Goal: Information Seeking & Learning: Learn about a topic

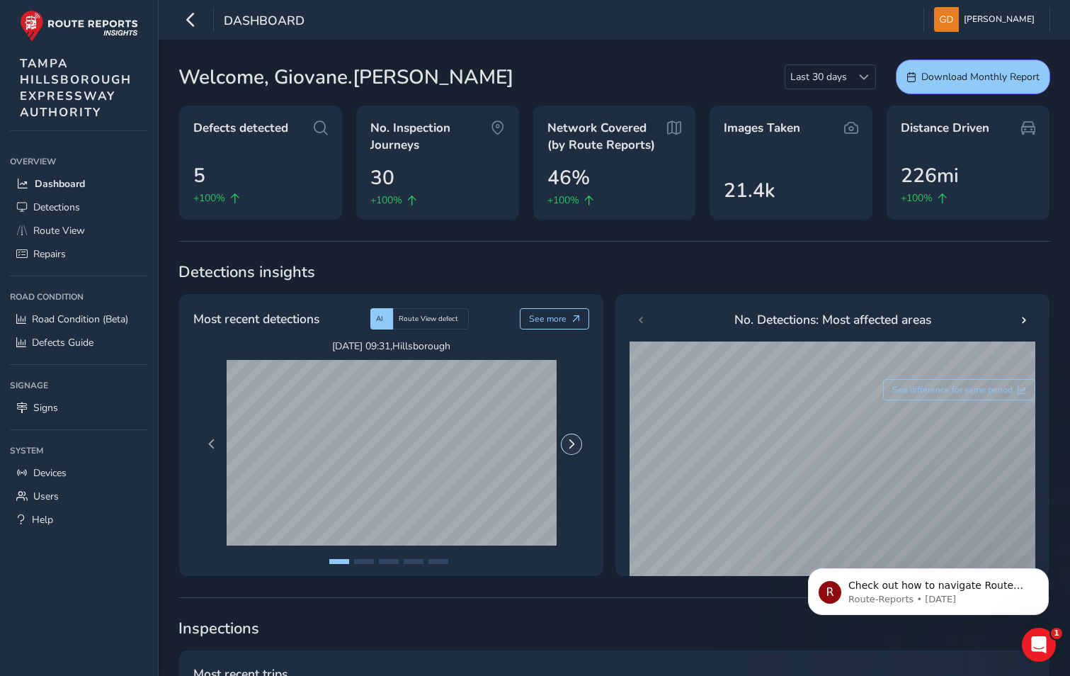
click at [576, 441] on span "Next Page" at bounding box center [572, 444] width 10 height 10
click at [574, 441] on span "Next Page" at bounding box center [572, 444] width 10 height 10
click at [210, 442] on span "Previous Page" at bounding box center [212, 444] width 10 height 10
click at [577, 445] on button "Next Page" at bounding box center [572, 444] width 20 height 20
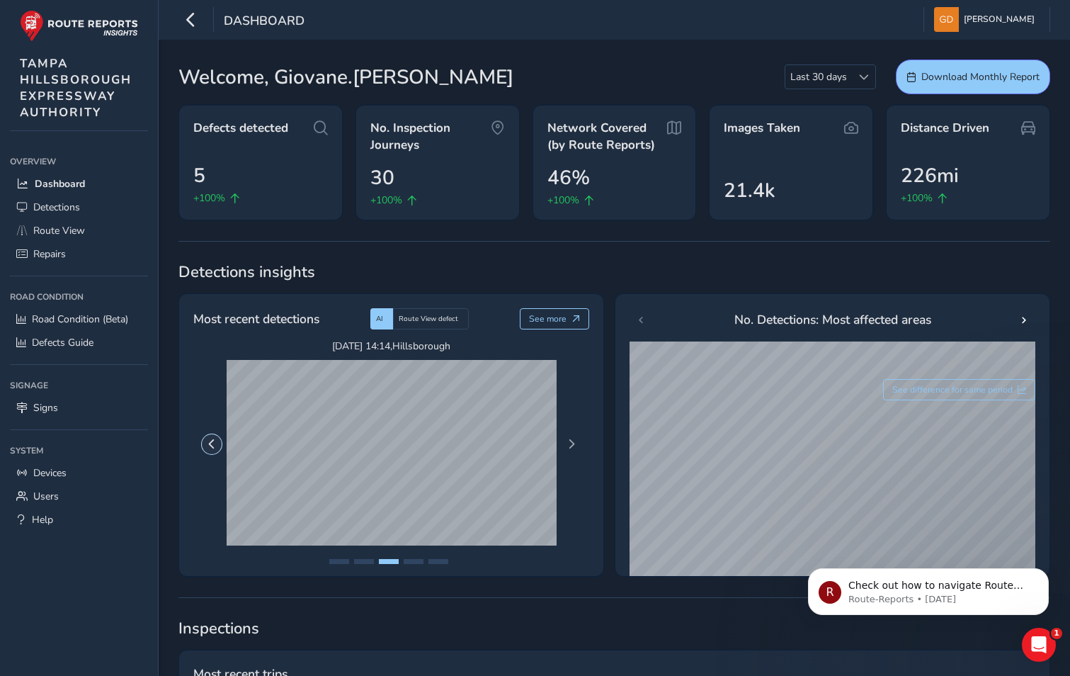
click at [216, 437] on button "Previous Page" at bounding box center [212, 444] width 20 height 20
click at [569, 438] on button "Next Page" at bounding box center [572, 444] width 20 height 20
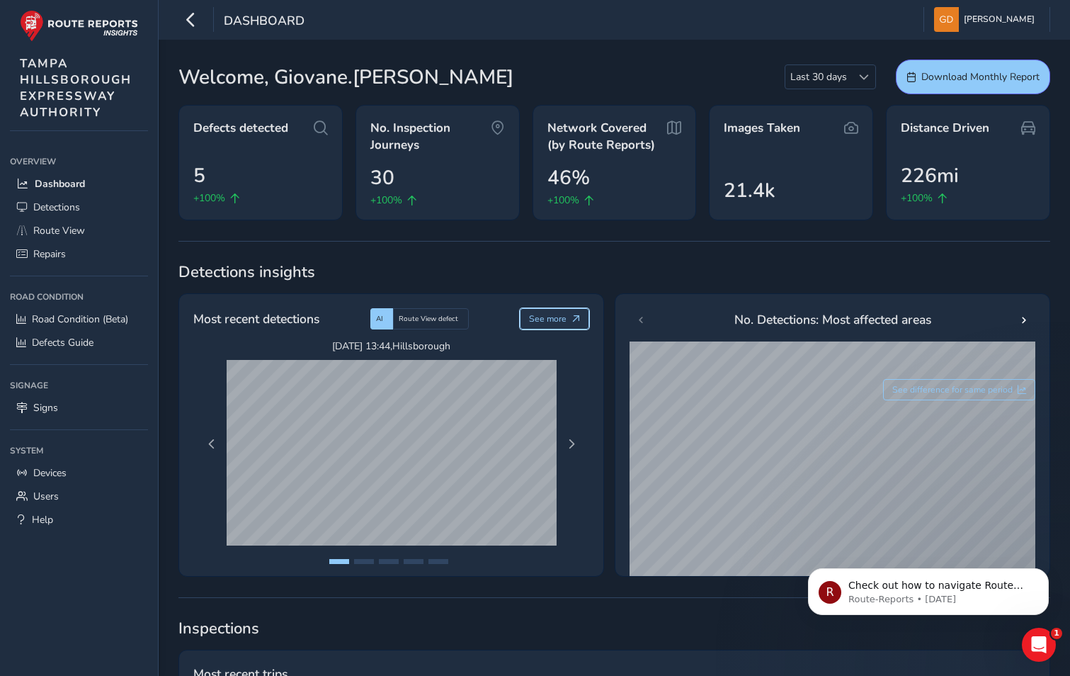
click at [572, 317] on span "See more" at bounding box center [576, 318] width 8 height 8
click at [430, 323] on span "Route View defect" at bounding box center [428, 319] width 59 height 10
click at [569, 443] on span "Next Page" at bounding box center [572, 444] width 10 height 10
click at [385, 322] on div "AI" at bounding box center [381, 318] width 23 height 21
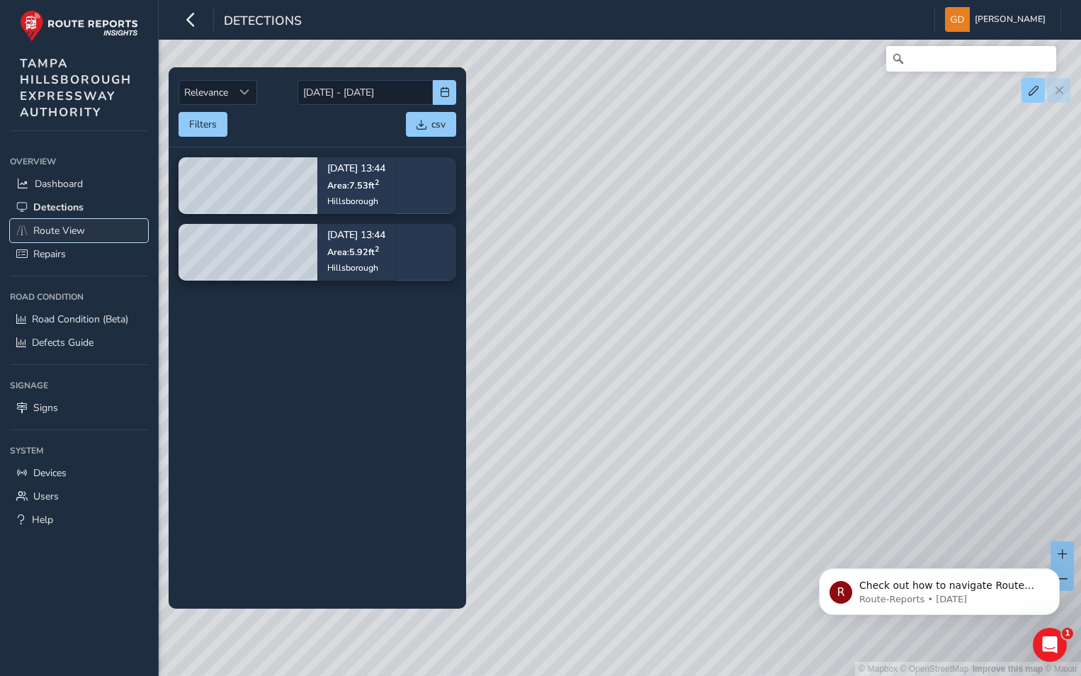
click at [86, 232] on link "Route View" at bounding box center [79, 230] width 138 height 23
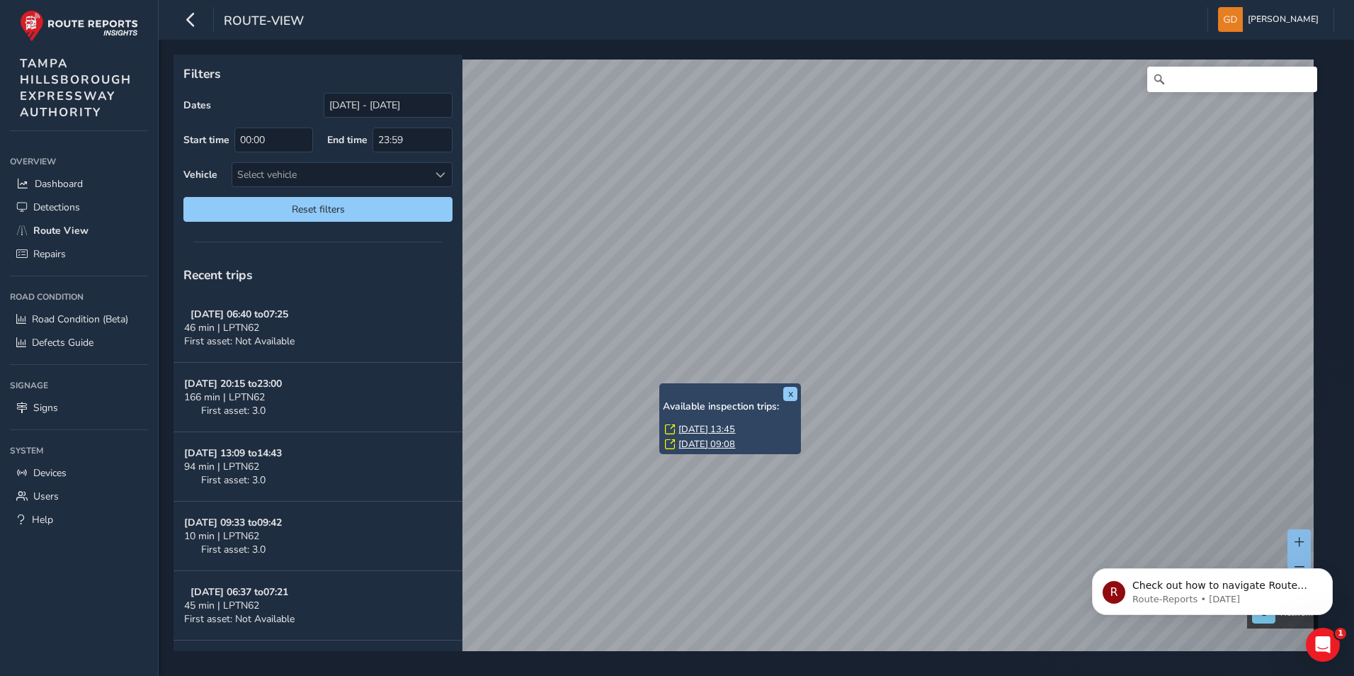
click at [660, 385] on div "x Available inspection trips: [GEOGRAPHIC_DATA][DATE] 13:45 [DATE] 09:08" at bounding box center [730, 418] width 142 height 71
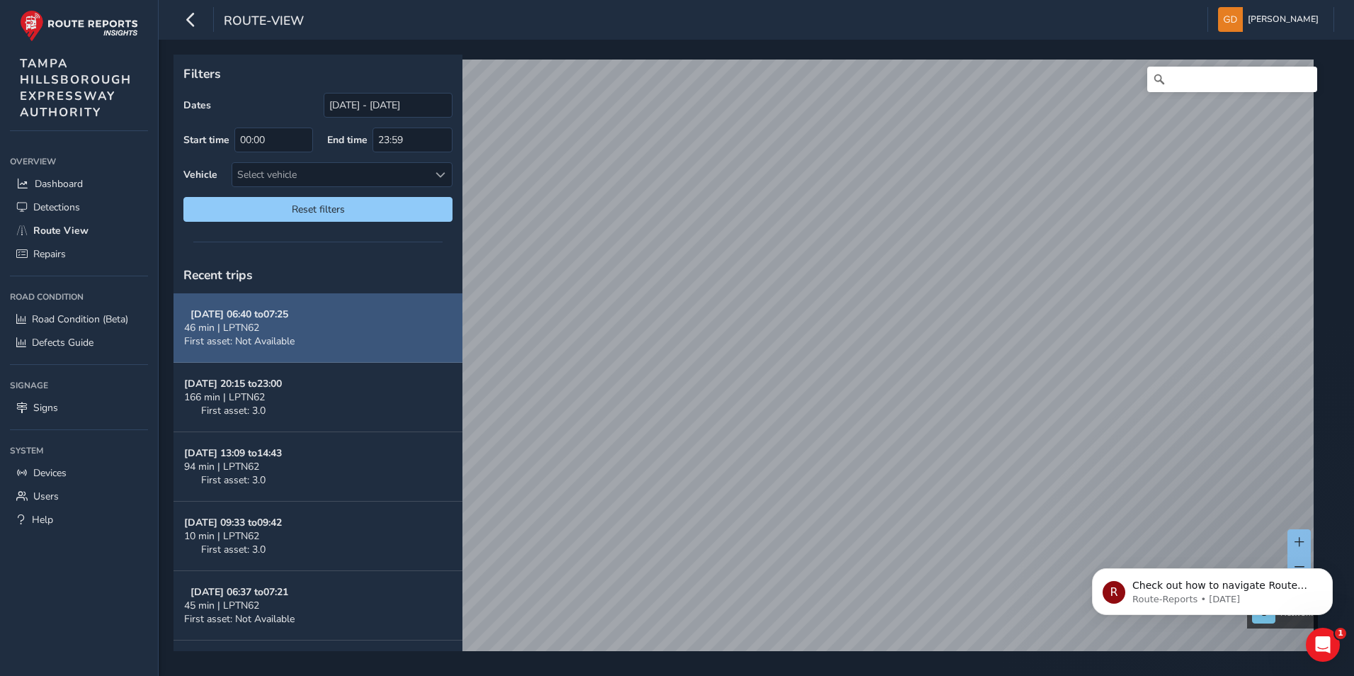
click at [295, 322] on div "46 min | LPTN62" at bounding box center [239, 327] width 110 height 13
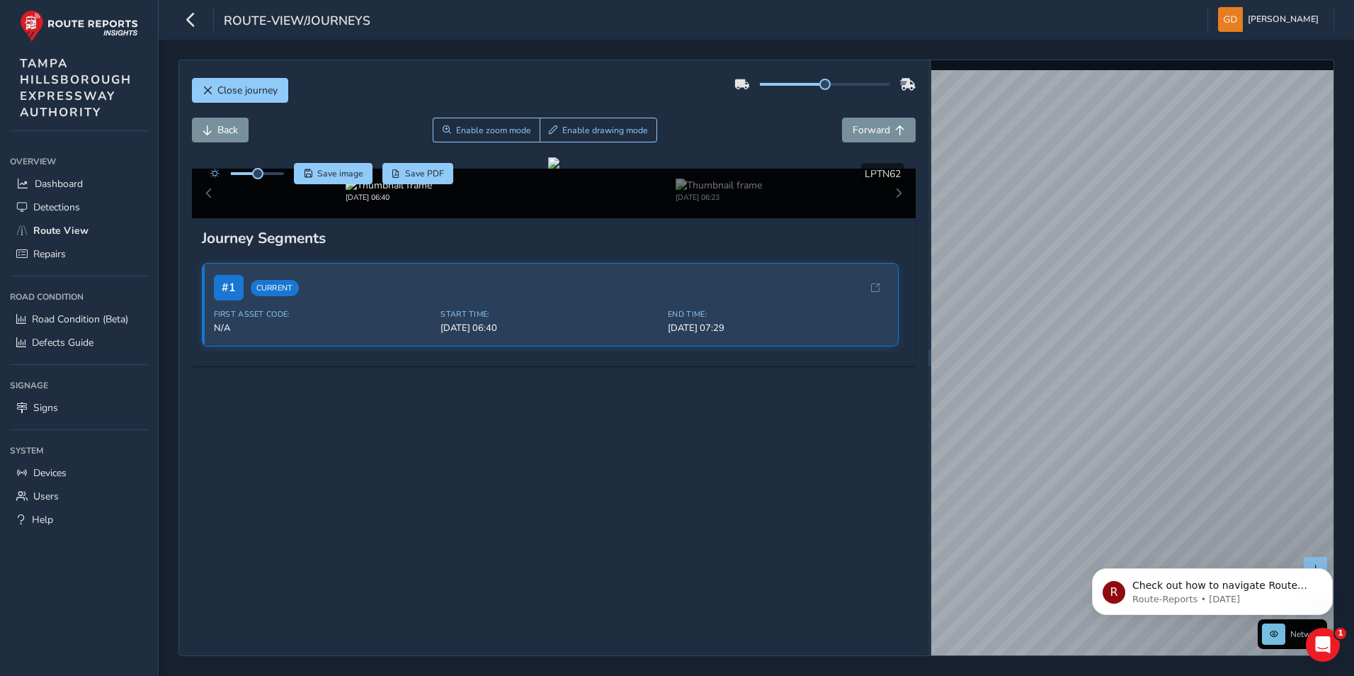
click at [913, 305] on div "Close journey Back Enable zoom mode Enable drawing mode Forward Click and Drag …" at bounding box center [756, 357] width 1156 height 596
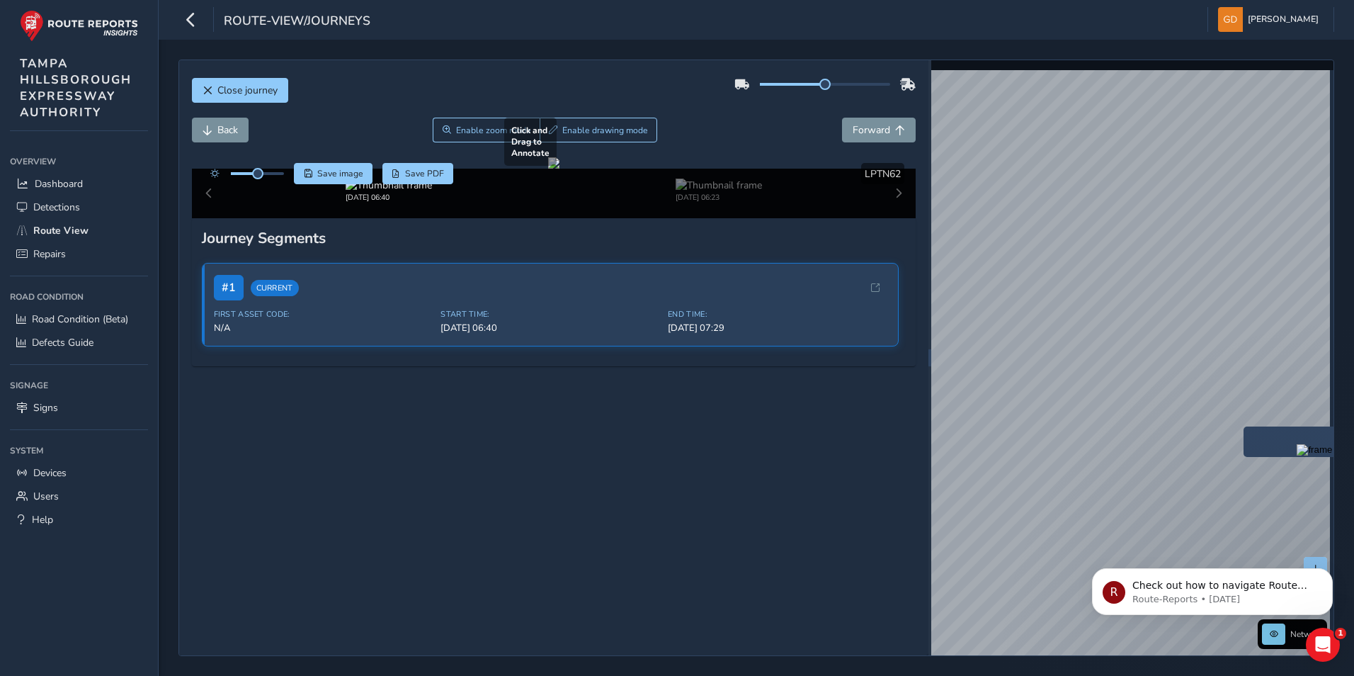
click at [882, 366] on div "Close journey Back Enable zoom mode Enable drawing mode Forward Click and Drag …" at bounding box center [756, 357] width 1156 height 596
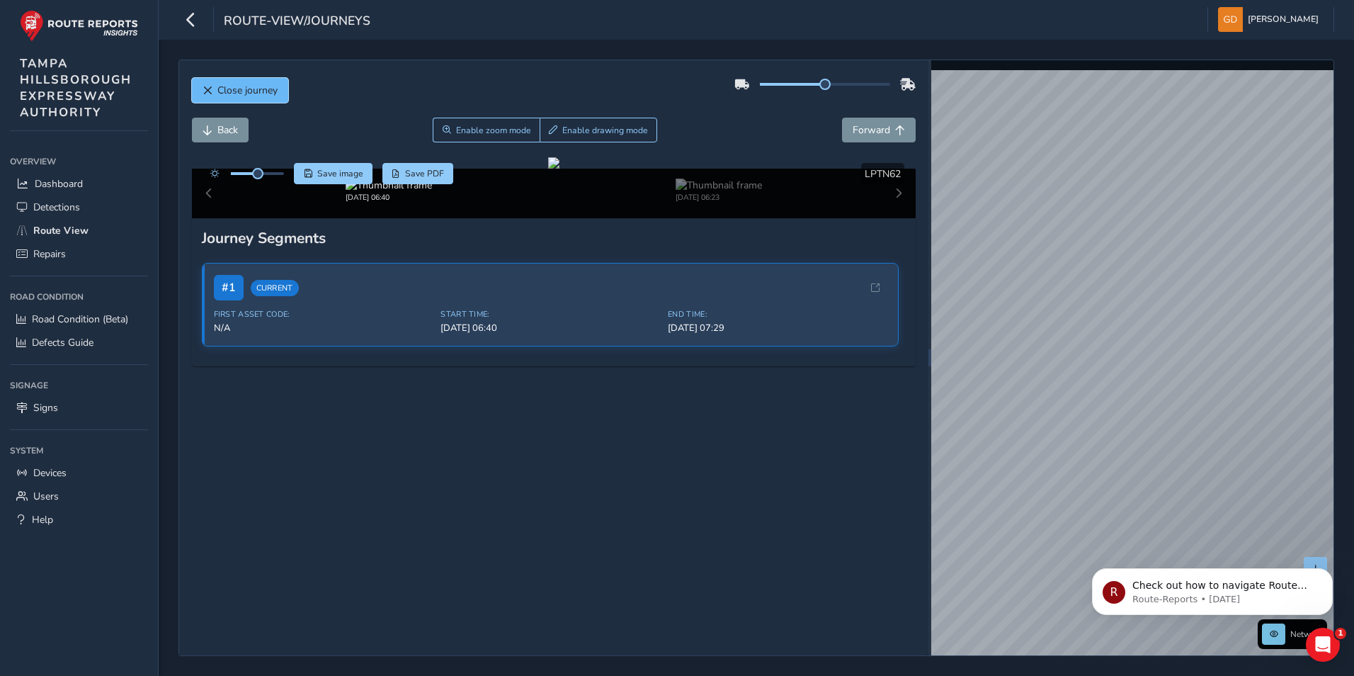
click at [207, 84] on button "Close journey" at bounding box center [240, 90] width 96 height 25
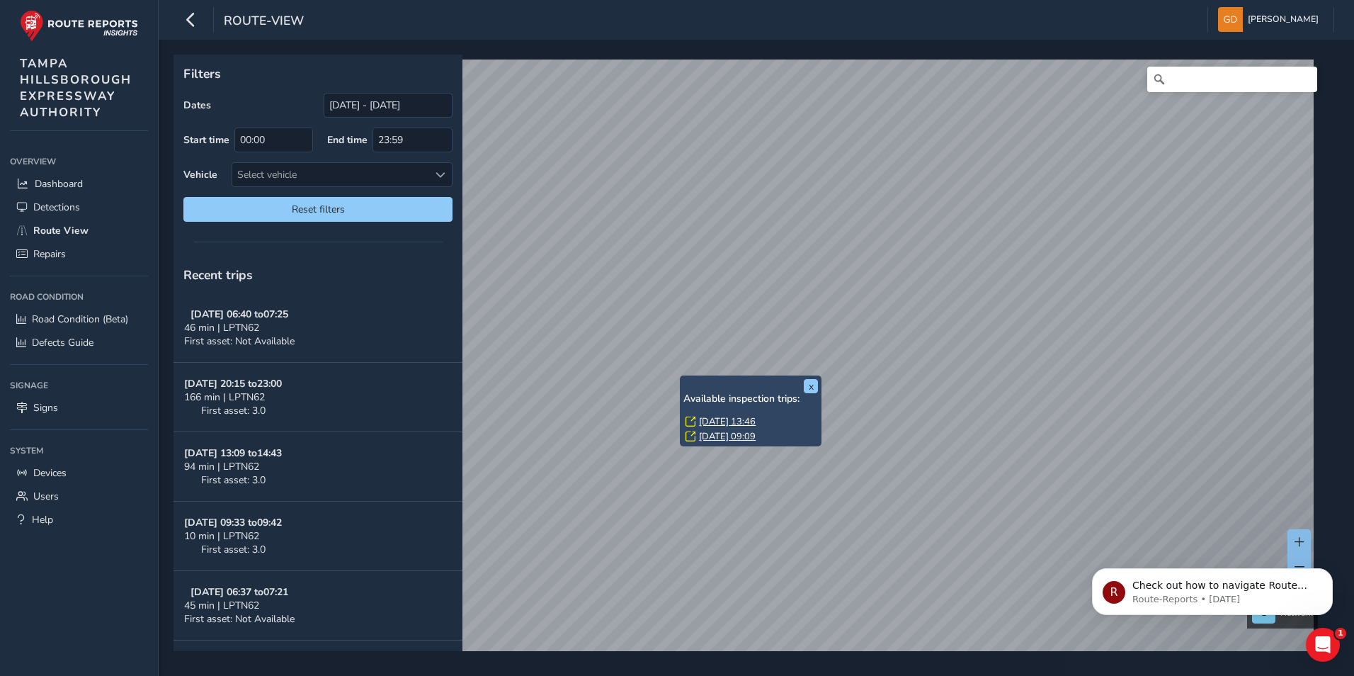
click at [686, 377] on div "x Available inspection trips: [GEOGRAPHIC_DATA][DATE] 13:46 [DATE] 09:09" at bounding box center [751, 410] width 142 height 71
click at [740, 410] on link "[DATE] 13:45" at bounding box center [745, 414] width 57 height 13
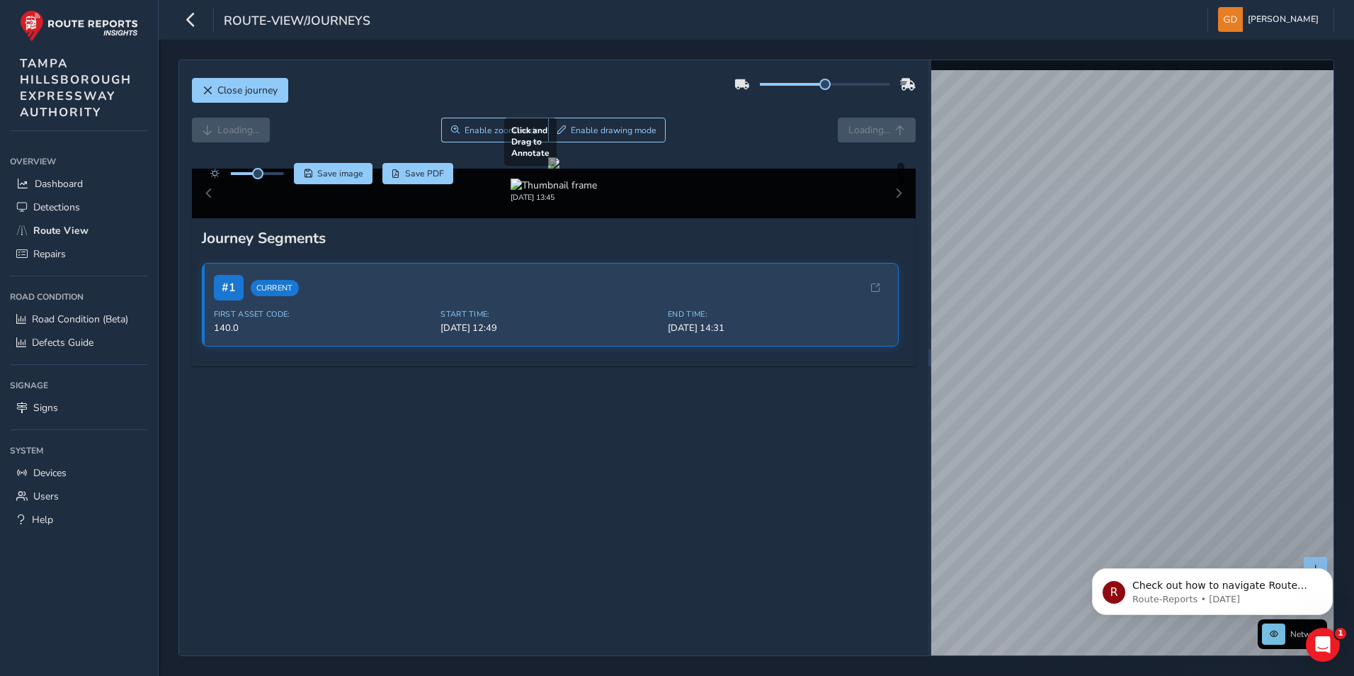
click at [548, 169] on div at bounding box center [553, 162] width 11 height 11
